Goal: Task Accomplishment & Management: Use online tool/utility

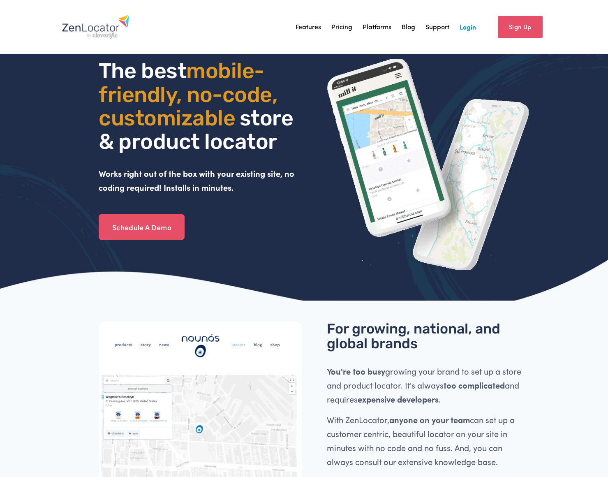
click at [470, 28] on link "Login" at bounding box center [468, 27] width 16 height 12
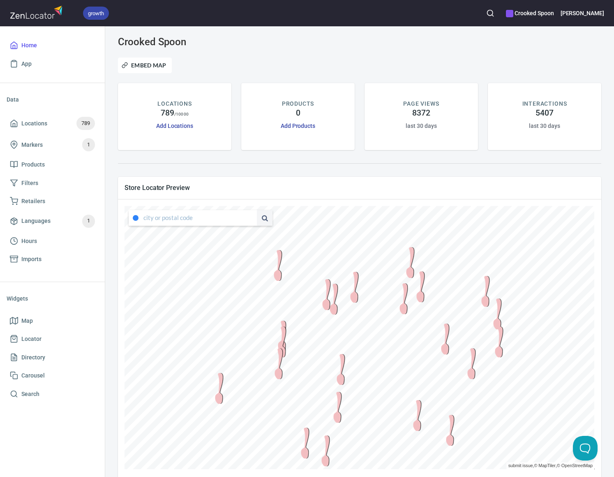
click at [183, 216] on input "text" at bounding box center [199, 218] width 113 height 16
type input "safeway or"
click at [262, 216] on button at bounding box center [265, 218] width 16 height 16
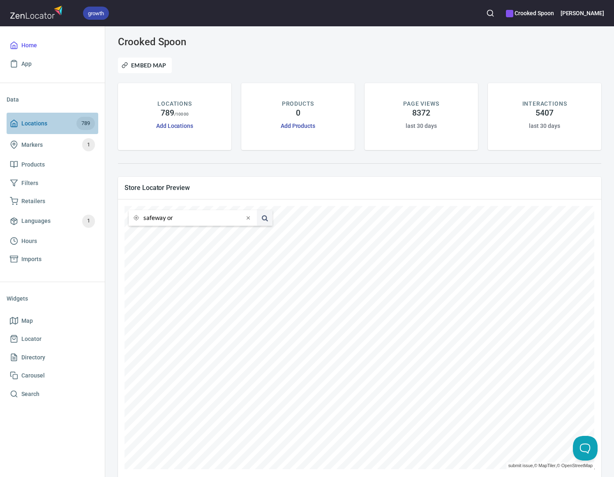
click at [36, 118] on span "Locations" at bounding box center [34, 123] width 26 height 10
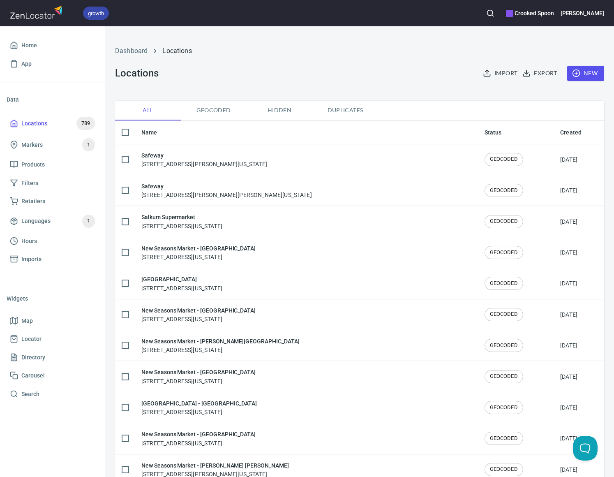
checkbox input "false"
click at [494, 10] on icon "button" at bounding box center [490, 13] width 8 height 8
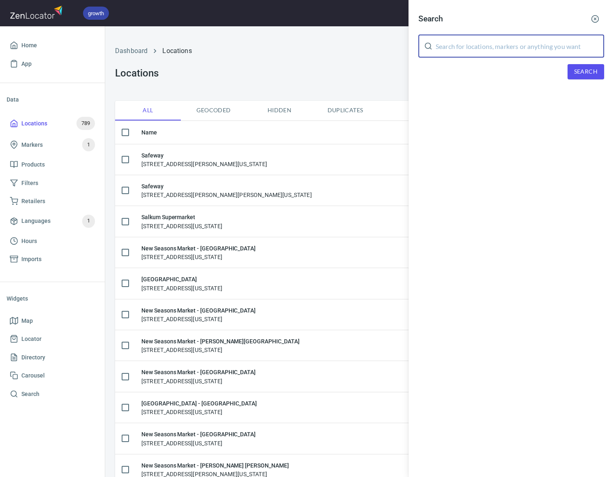
click at [510, 46] on input "text" at bounding box center [520, 46] width 169 height 23
click at [593, 65] on button "Search" at bounding box center [586, 71] width 37 height 15
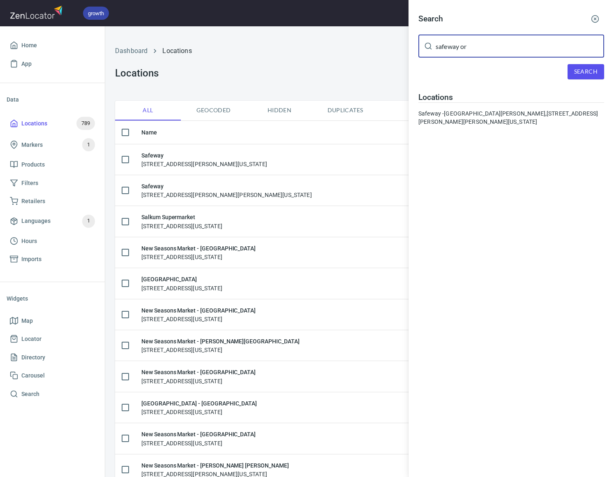
drag, startPoint x: 479, startPoint y: 51, endPoint x: 403, endPoint y: 43, distance: 76.0
click at [403, 43] on div "Search safeway or ​ Search Locations Safeway -Port Townsend, 2611 E Sims Way, P…" at bounding box center [307, 238] width 614 height 477
type input "albertsons or"
click at [586, 69] on span "Search" at bounding box center [585, 72] width 23 height 10
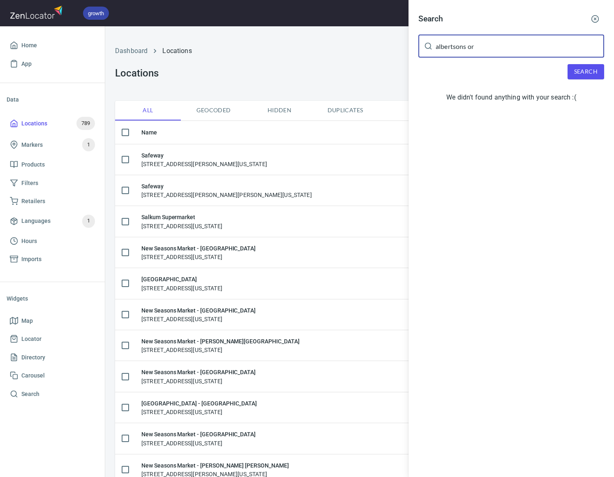
drag, startPoint x: 499, startPoint y: 49, endPoint x: 385, endPoint y: 40, distance: 113.8
click at [386, 40] on div "Search albertsons or ​ Search We didn't found anything with your search :(" at bounding box center [307, 238] width 614 height 477
